Goal: Download file/media

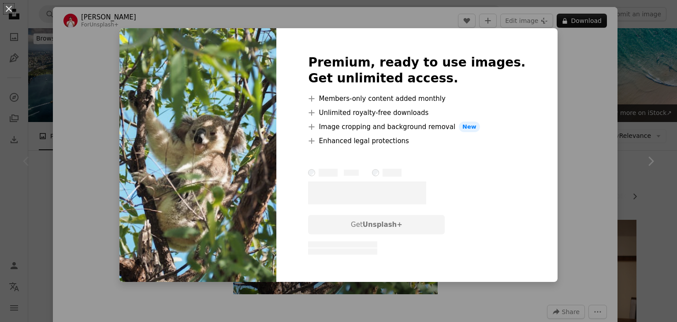
scroll to position [186, 0]
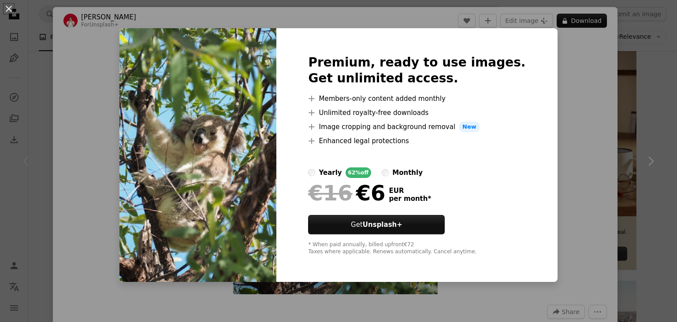
click at [582, 108] on div "An X shape Premium, ready to use images. Get unlimited access. A plus sign Memb…" at bounding box center [338, 161] width 677 height 322
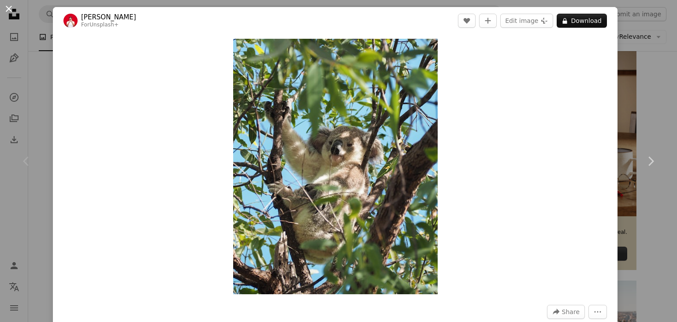
click at [7, 8] on button "An X shape" at bounding box center [9, 9] width 11 height 11
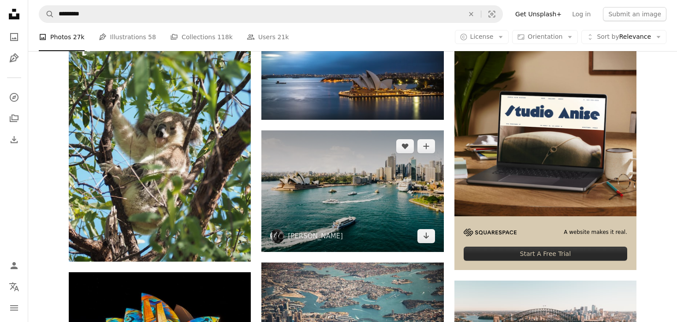
click at [384, 205] on img at bounding box center [352, 190] width 182 height 121
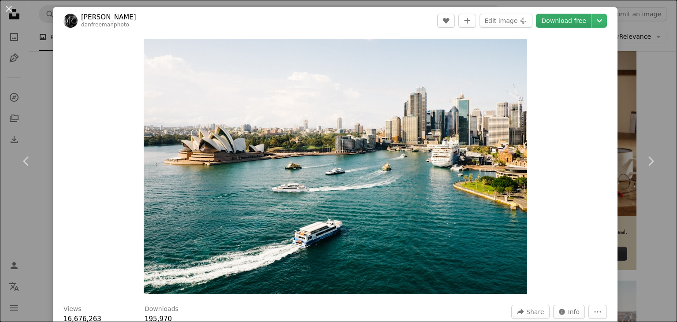
click at [569, 22] on link "Download free" at bounding box center [564, 21] width 56 height 14
